Goal: Navigation & Orientation: Go to known website

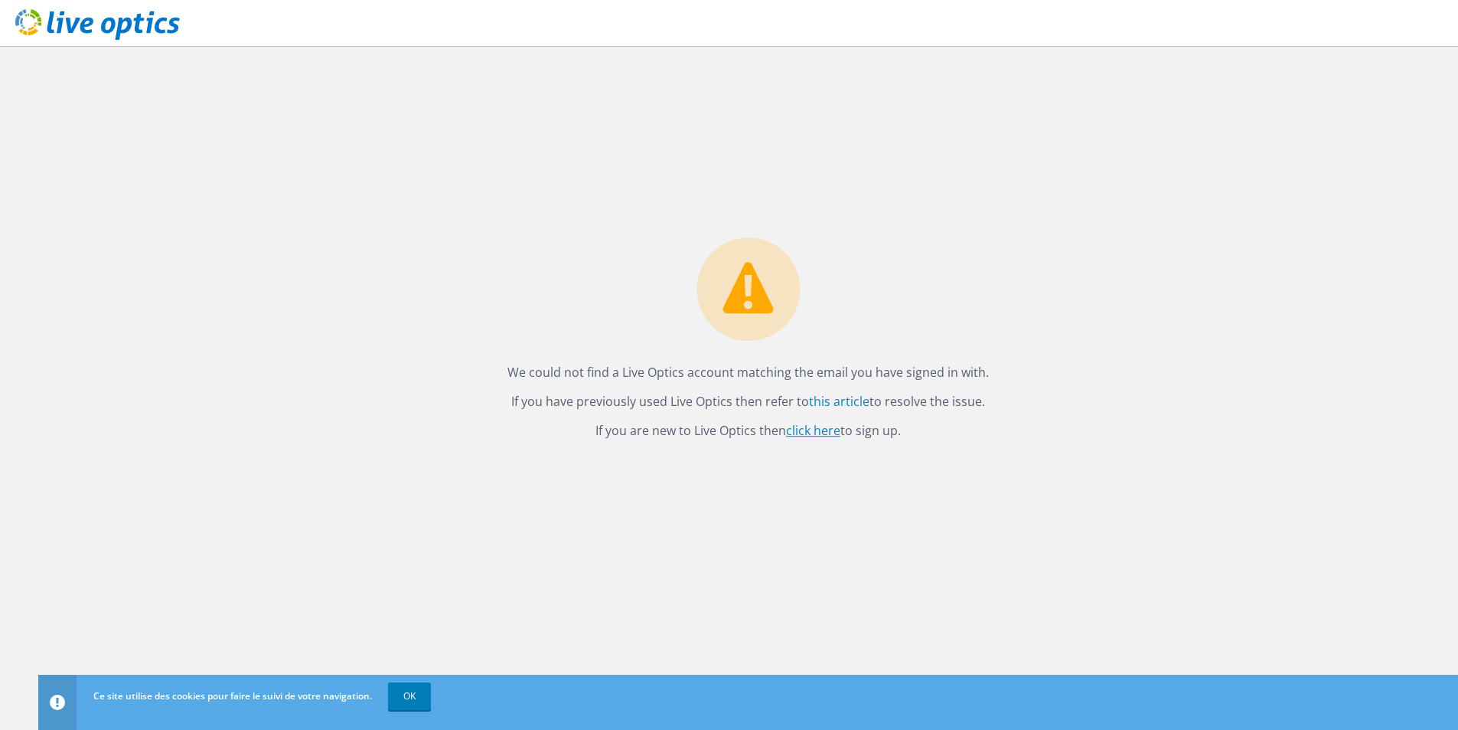
click at [823, 433] on link "click here" at bounding box center [813, 430] width 54 height 17
click at [413, 700] on link "OK" at bounding box center [409, 696] width 43 height 28
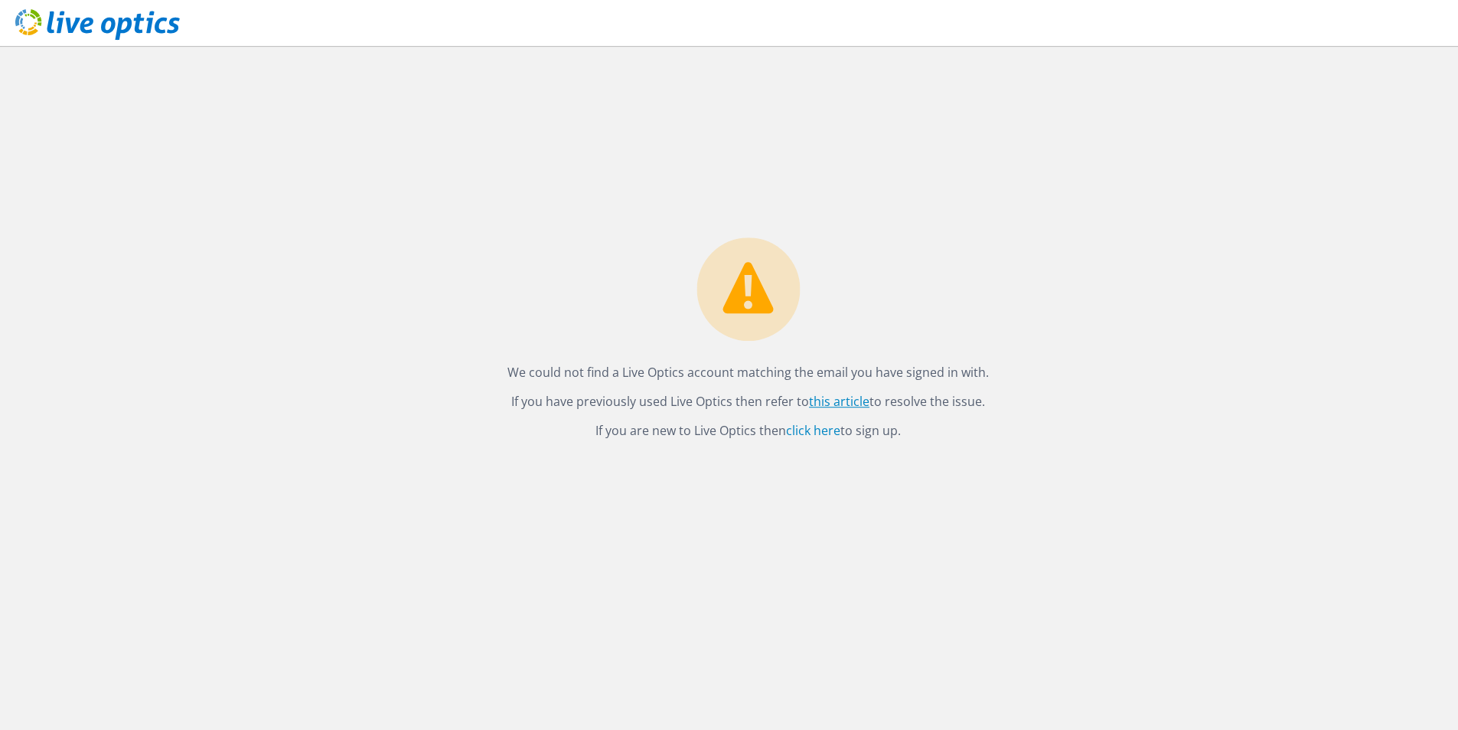
click at [841, 396] on link "this article" at bounding box center [839, 401] width 60 height 17
click at [829, 402] on link "this article" at bounding box center [839, 401] width 60 height 17
